Goal: Find specific page/section: Find specific page/section

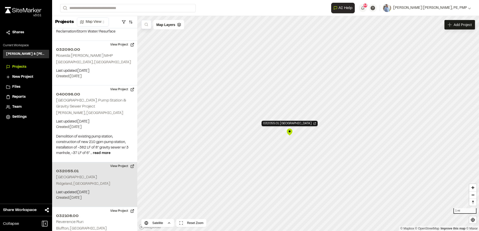
scroll to position [952, 0]
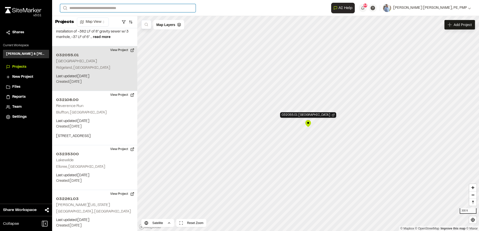
click at [91, 8] on input "Search" at bounding box center [127, 8] width 135 height 8
type input "****"
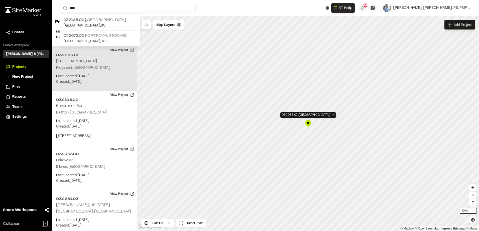
click at [92, 39] on p "[GEOGRAPHIC_DATA] , [GEOGRAPHIC_DATA]" at bounding box center [100, 42] width 74 height 6
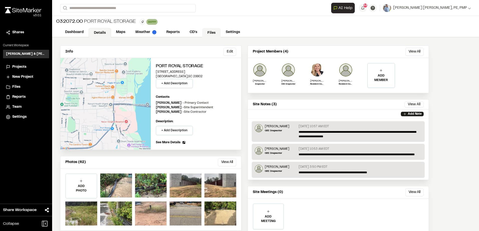
click at [208, 33] on link "Files" at bounding box center [211, 33] width 19 height 10
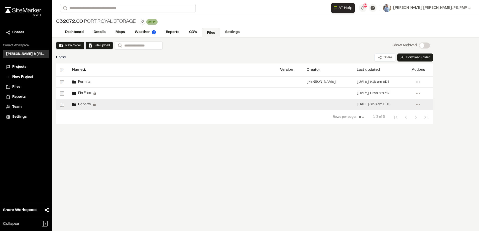
click at [85, 104] on span "Reports" at bounding box center [83, 104] width 15 height 3
click at [80, 105] on span "Reports" at bounding box center [83, 104] width 15 height 3
click at [85, 105] on span "Reports" at bounding box center [83, 104] width 15 height 3
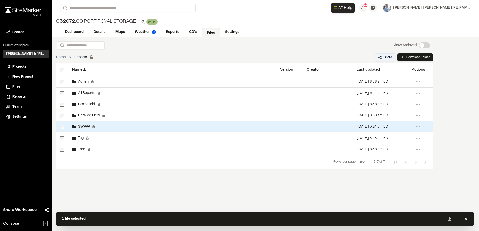
click at [385, 58] on button "Share" at bounding box center [384, 58] width 21 height 8
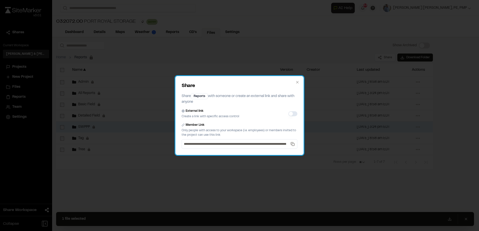
click at [297, 84] on h2 "Share" at bounding box center [239, 86] width 116 height 8
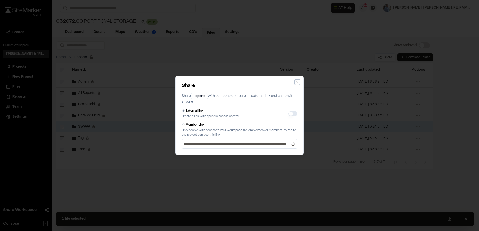
click at [298, 81] on icon "button" at bounding box center [297, 82] width 4 height 4
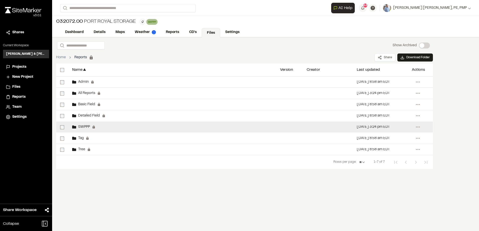
click at [83, 127] on span "SWPPP" at bounding box center [83, 127] width 14 height 3
click at [86, 126] on span "SWPPP" at bounding box center [83, 127] width 14 height 3
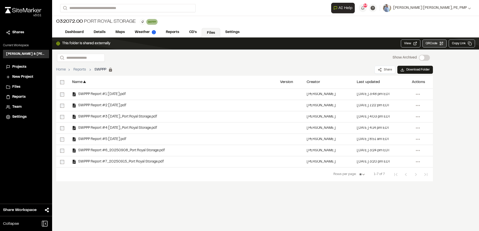
click at [438, 46] on button "QRCode Open QR code" at bounding box center [434, 44] width 24 height 8
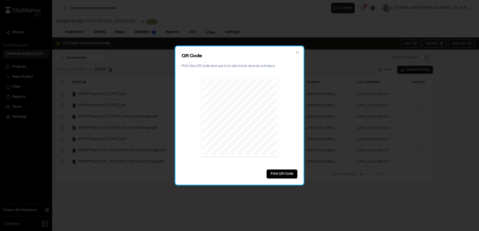
click at [298, 50] on div "QR Code Print this QR code and use it on site to link directly to folder s. Pri…" at bounding box center [239, 115] width 128 height 139
click at [300, 50] on div "QR Code Print this QR code and use it on site to link directly to folder s. Pri…" at bounding box center [239, 115] width 128 height 139
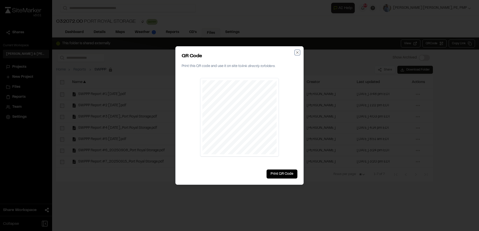
click at [297, 53] on icon "button" at bounding box center [297, 53] width 4 height 4
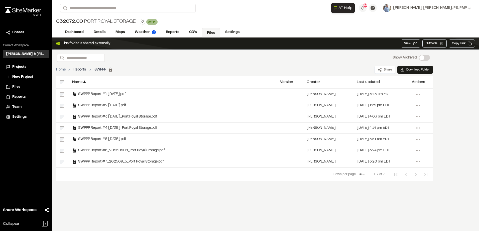
click at [79, 69] on link "Reports" at bounding box center [79, 70] width 13 height 6
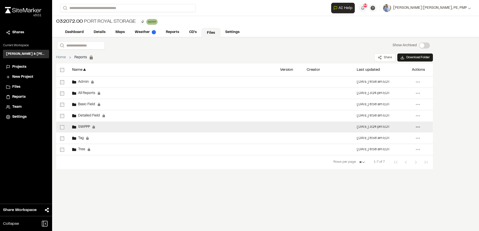
click at [419, 128] on icon at bounding box center [417, 127] width 8 height 8
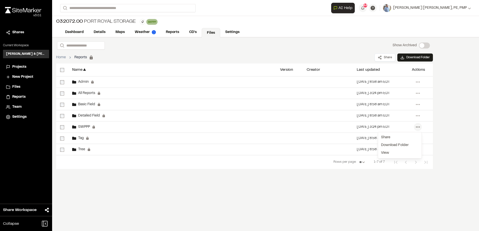
click at [283, 29] on div "Dashboard Details Maps Weather Reports CD's Files Settings" at bounding box center [265, 33] width 427 height 10
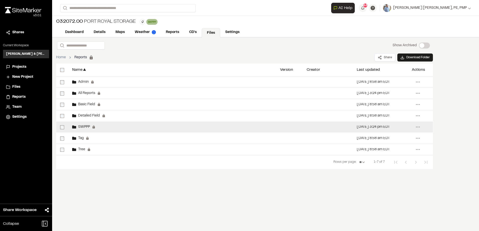
click at [84, 126] on span "SWPPP" at bounding box center [83, 127] width 14 height 3
click at [83, 127] on span "SWPPP" at bounding box center [83, 127] width 14 height 3
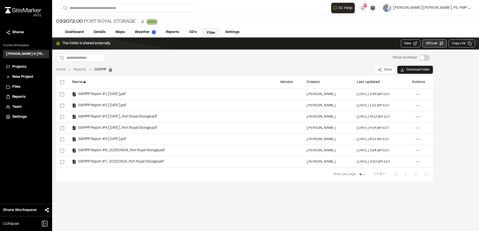
click at [434, 43] on button "QRCode Open QR code" at bounding box center [434, 44] width 24 height 8
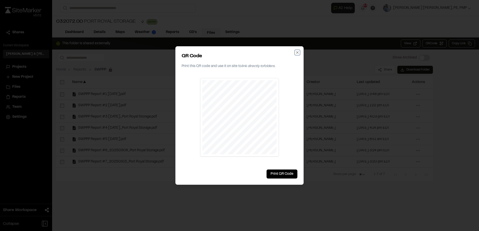
click at [296, 54] on icon "button" at bounding box center [297, 53] width 4 height 4
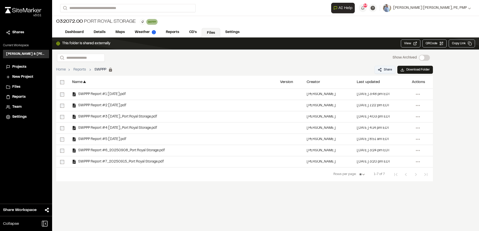
click at [387, 71] on button "Share" at bounding box center [384, 70] width 21 height 8
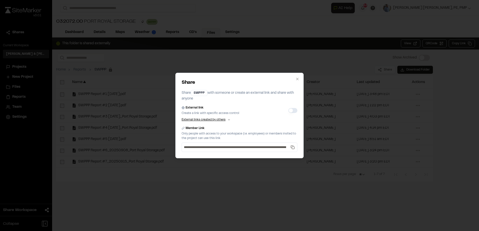
click at [293, 108] on button "External link" at bounding box center [292, 110] width 9 height 5
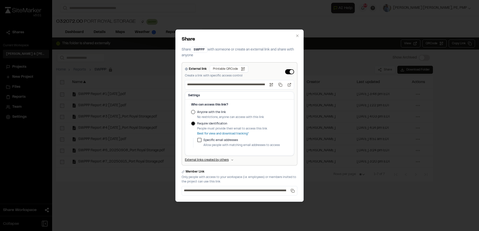
click at [195, 111] on div "Anyone with the link No restrictions, anyone can access with this link" at bounding box center [239, 115] width 97 height 10
click at [193, 112] on button "Anyone with the link" at bounding box center [193, 112] width 4 height 4
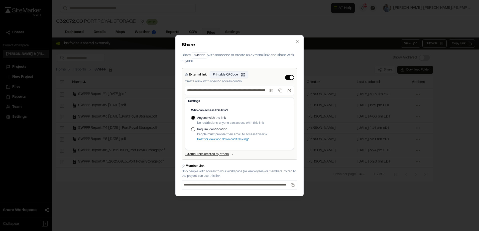
click at [233, 75] on button "Printable QRCode Open QR code" at bounding box center [229, 74] width 39 height 7
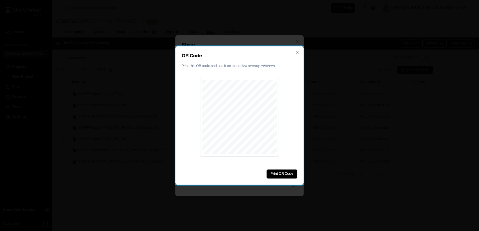
click at [294, 53] on h2 "QR Code" at bounding box center [239, 57] width 116 height 8
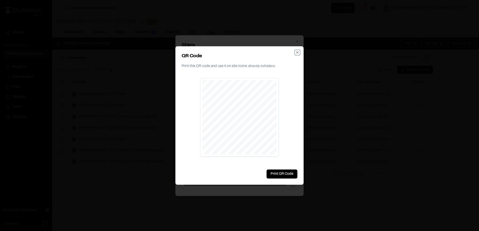
click at [297, 51] on icon "button" at bounding box center [297, 53] width 4 height 4
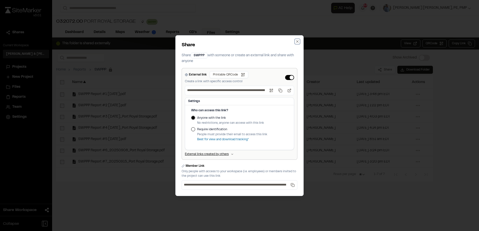
click at [296, 42] on icon "button" at bounding box center [297, 41] width 2 height 2
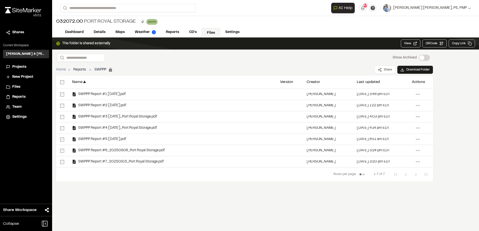
click at [82, 68] on link "Reports" at bounding box center [79, 70] width 13 height 6
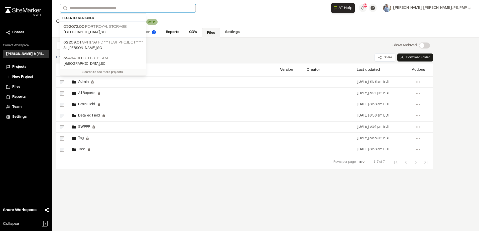
click at [106, 11] on input "Search" at bounding box center [127, 8] width 135 height 8
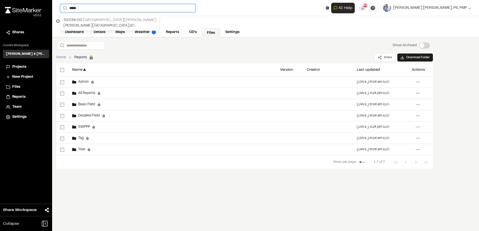
type input "*****"
click at [77, 20] on span "32238.00" at bounding box center [72, 20] width 19 height 4
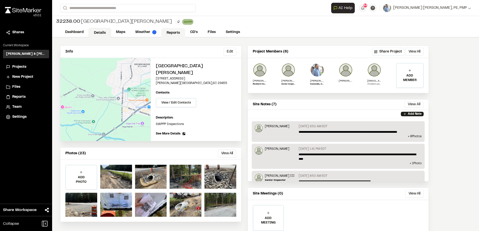
click at [168, 31] on link "Reports" at bounding box center [173, 33] width 24 height 10
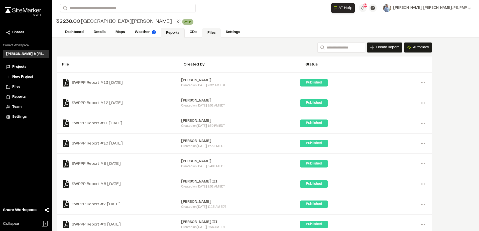
click at [215, 35] on link "Files" at bounding box center [211, 33] width 19 height 10
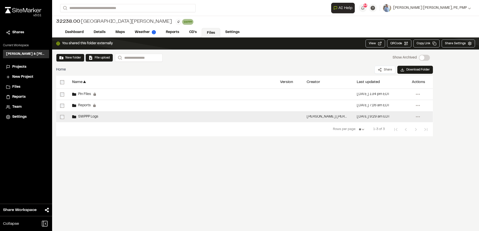
click at [89, 117] on span "SWPPP Logs" at bounding box center [87, 116] width 22 height 3
click at [92, 119] on div "SWPPP Logs" at bounding box center [85, 117] width 26 height 4
click at [81, 115] on span "SWPPP Logs" at bounding box center [87, 116] width 22 height 3
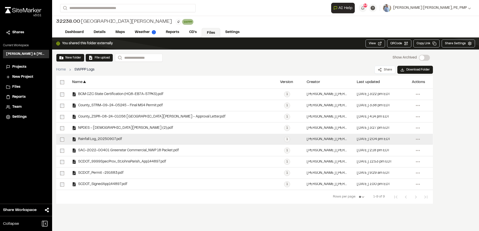
click at [105, 139] on span "Rainfall Log_20250907.pdf" at bounding box center [99, 139] width 46 height 3
click at [94, 138] on span "Rainfall Log_20250907.pdf" at bounding box center [99, 139] width 46 height 3
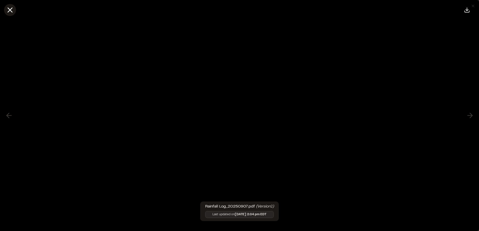
click at [11, 8] on icon at bounding box center [10, 10] width 9 height 9
